Goal: Task Accomplishment & Management: Use online tool/utility

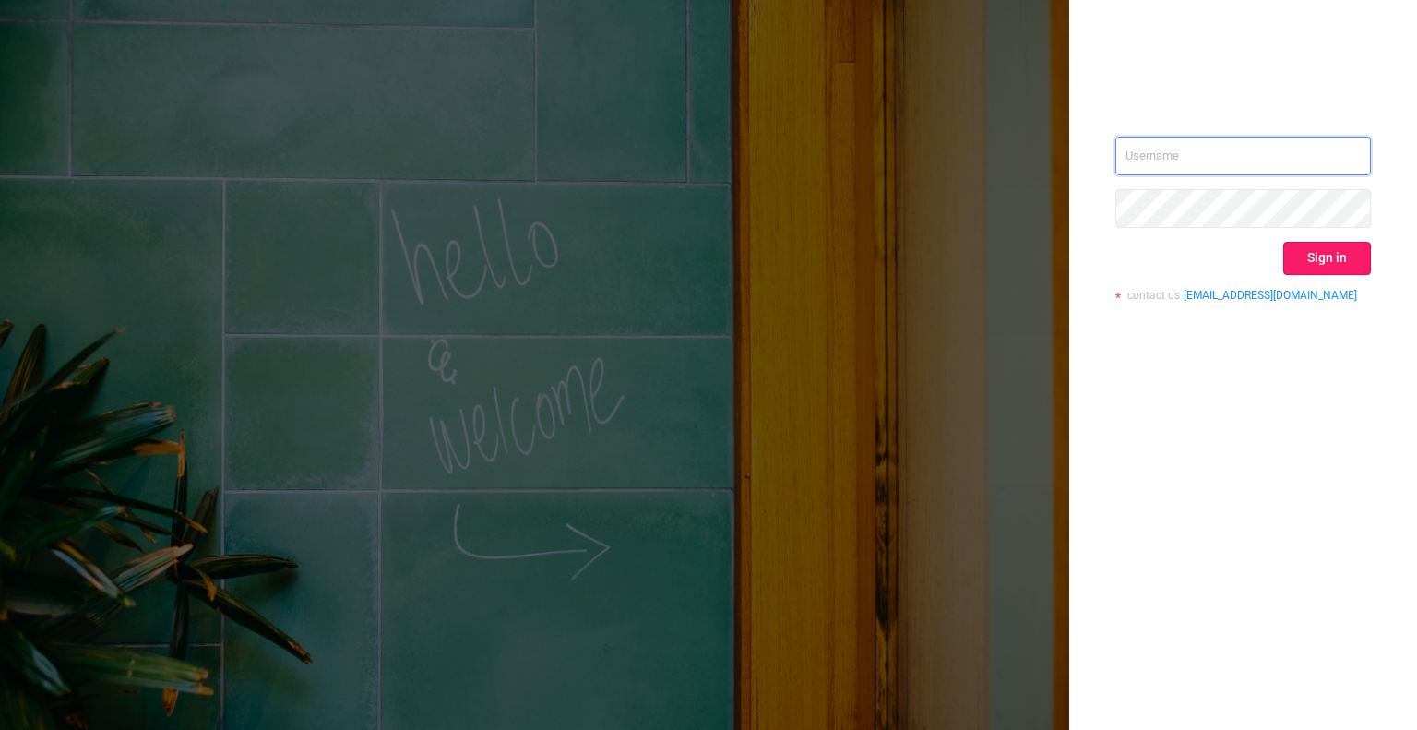
type input "[EMAIL_ADDRESS][DOMAIN_NAME]"
click at [1293, 250] on button "Sign in" at bounding box center [1327, 258] width 88 height 33
